Goal: Download file/media

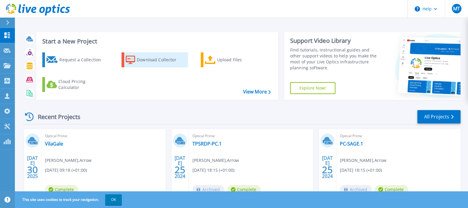
click at [157, 56] on div "Download Collector" at bounding box center [161, 60] width 48 height 12
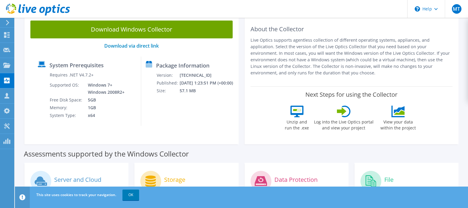
scroll to position [60, 0]
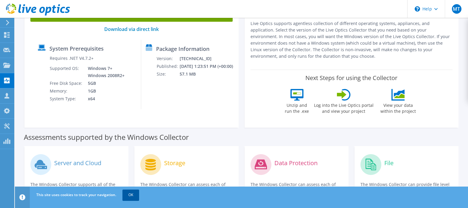
click at [134, 194] on link "OK" at bounding box center [130, 195] width 17 height 11
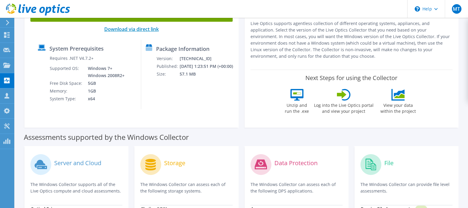
click at [145, 28] on link "Download via direct link" at bounding box center [131, 29] width 55 height 7
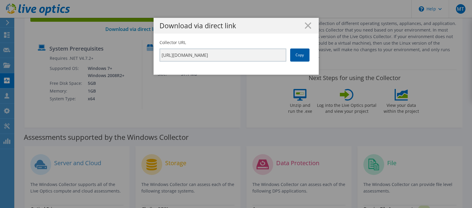
click at [301, 53] on link "Copy" at bounding box center [299, 55] width 19 height 13
click at [307, 27] on icon at bounding box center [308, 25] width 7 height 7
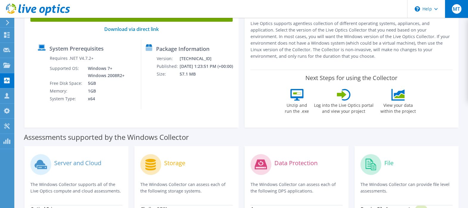
click at [458, 9] on span "MT" at bounding box center [457, 9] width 10 height 10
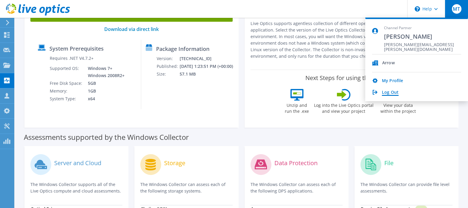
click at [394, 93] on link "Log Out" at bounding box center [390, 93] width 17 height 6
